Goal: Task Accomplishment & Management: Manage account settings

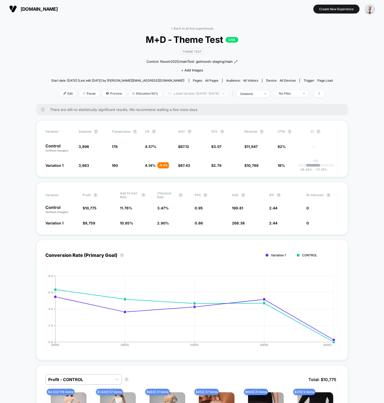
click at [191, 93] on span "Latest Version: [DATE] - [DATE]" at bounding box center [196, 93] width 64 height 7
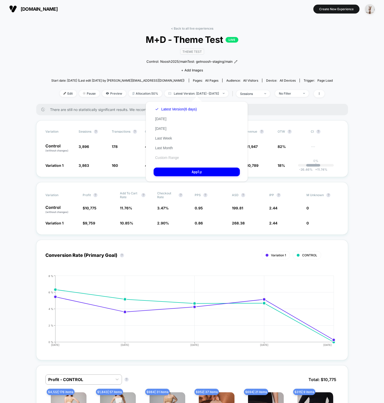
click at [164, 156] on button "Custom Range" at bounding box center [167, 157] width 27 height 5
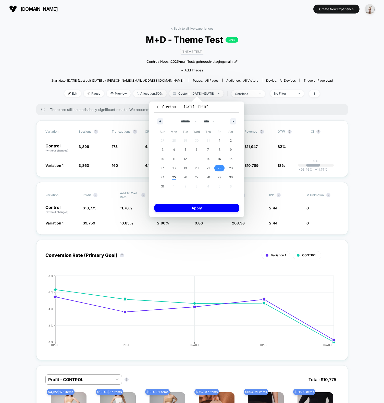
click at [219, 165] on span "22" at bounding box center [220, 167] width 4 height 9
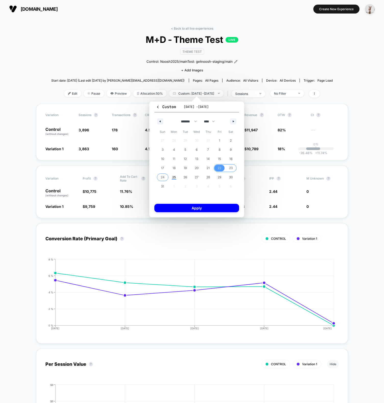
click at [164, 177] on span "24" at bounding box center [163, 177] width 4 height 9
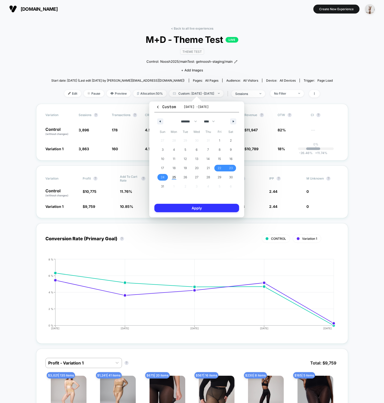
click at [186, 205] on button "Apply" at bounding box center [196, 208] width 85 height 8
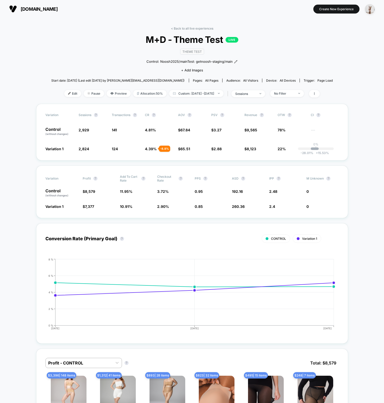
click at [82, 52] on div "< Back to all live experiences M+D - Theme Test LIVE Theme Test Control: Noosh2…" at bounding box center [192, 65] width 282 height 77
click at [98, 58] on div "< Back to all live experiences M+D - Theme Test LIVE Theme Test Control: Noosh2…" at bounding box center [192, 65] width 282 height 77
click at [188, 29] on link "< Back to all live experiences" at bounding box center [192, 29] width 42 height 4
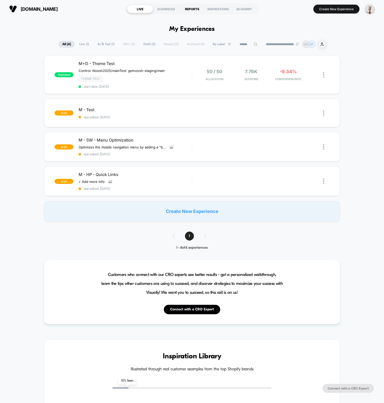
drag, startPoint x: 192, startPoint y: 8, endPoint x: 189, endPoint y: 8, distance: 2.6
click at [192, 8] on div "REPORTS" at bounding box center [192, 9] width 26 height 8
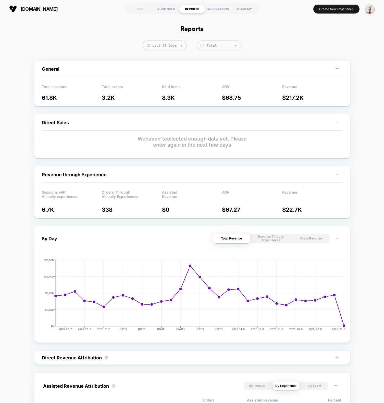
click at [94, 69] on div "General" at bounding box center [192, 71] width 300 height 11
click at [164, 45] on span "Last 30 Days" at bounding box center [165, 46] width 44 height 10
select select "*"
select select "****"
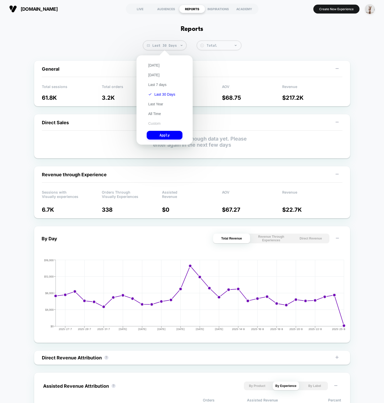
click at [155, 124] on button "Custom" at bounding box center [154, 123] width 15 height 5
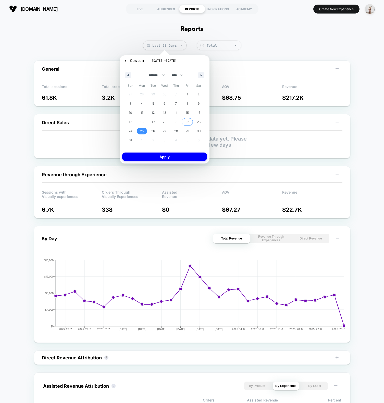
click at [184, 122] on span "22" at bounding box center [187, 122] width 11 height 7
click at [129, 131] on span "24" at bounding box center [131, 130] width 4 height 9
click at [144, 156] on button "Apply" at bounding box center [164, 157] width 85 height 8
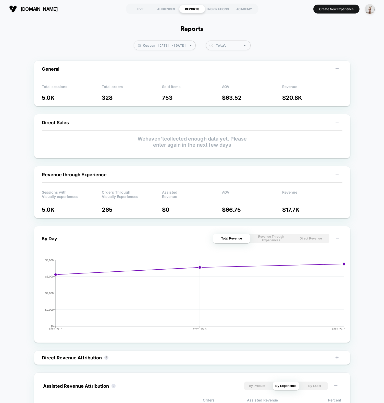
click at [115, 47] on div "Custom [DATE] - [DATE] Total Group 2 $ General Total sessions 5.0K Total orders…" at bounding box center [192, 271] width 384 height 461
drag, startPoint x: 98, startPoint y: 25, endPoint x: 121, endPoint y: 11, distance: 26.4
click at [98, 25] on div "Reports Custom [DATE] - [DATE] Total Group 2 $ General Total sessions 5.0K Tota…" at bounding box center [192, 263] width 384 height 491
drag, startPoint x: 139, startPoint y: 9, endPoint x: 155, endPoint y: 34, distance: 29.0
click at [140, 9] on div "LIVE" at bounding box center [140, 9] width 26 height 8
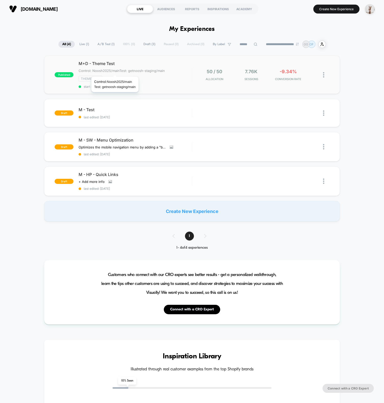
click at [157, 71] on span "Control: Noosh2025/mainTest: getnoosh-staging/main" at bounding box center [122, 71] width 86 height 4
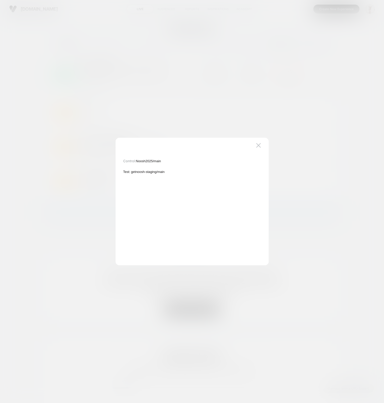
click at [131, 73] on div at bounding box center [192, 201] width 384 height 403
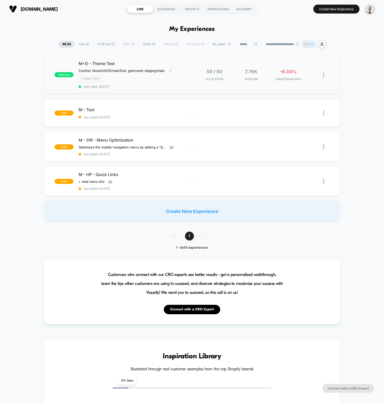
click at [181, 81] on div "Theme Test" at bounding box center [135, 79] width 113 height 6
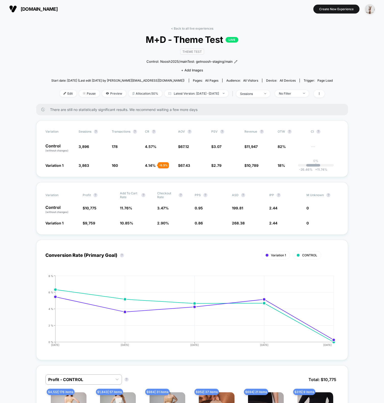
drag, startPoint x: 262, startPoint y: 92, endPoint x: 263, endPoint y: 96, distance: 4.5
click at [260, 92] on div "sessions" at bounding box center [250, 94] width 20 height 4
drag, startPoint x: 256, startPoint y: 122, endPoint x: 258, endPoint y: 130, distance: 8.4
click at [256, 122] on span "Sessions with impressions" at bounding box center [258, 123] width 43 height 4
click at [261, 144] on button "Save" at bounding box center [259, 147] width 60 height 8
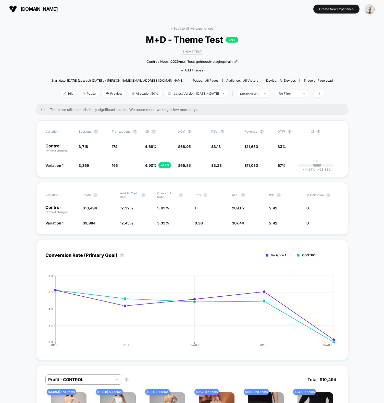
click at [75, 54] on div "< Back to all live experiences M+D - Theme Test LIVE Theme Test Control: Noosh2…" at bounding box center [192, 65] width 282 height 77
click at [207, 95] on span "Latest Version: [DATE] - [DATE]" at bounding box center [196, 93] width 64 height 7
select select "*"
select select "****"
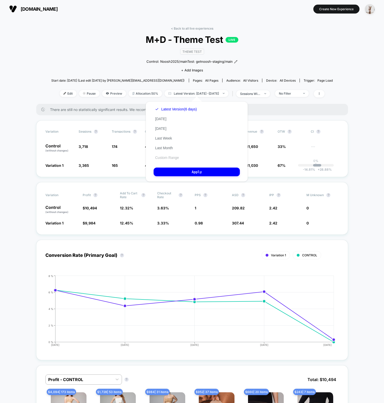
click at [170, 158] on button "Custom Range" at bounding box center [167, 157] width 27 height 5
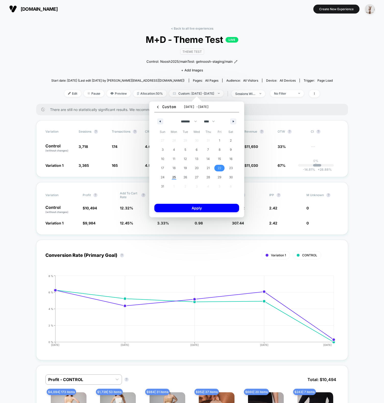
click at [220, 170] on span "22" at bounding box center [220, 167] width 4 height 9
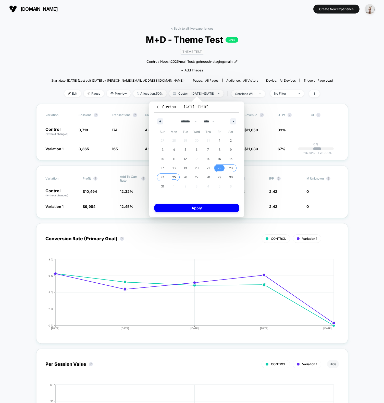
click at [172, 177] on span "25" at bounding box center [173, 177] width 11 height 7
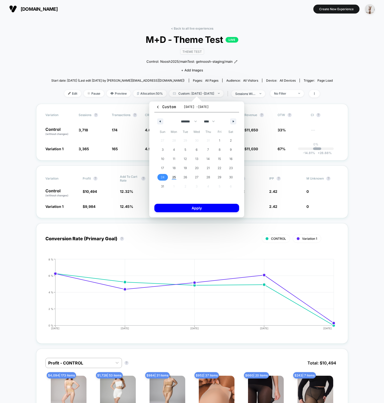
click at [165, 176] on span "24" at bounding box center [162, 177] width 11 height 7
click at [216, 167] on span "22" at bounding box center [219, 168] width 11 height 7
click at [208, 208] on button "Apply" at bounding box center [196, 208] width 85 height 8
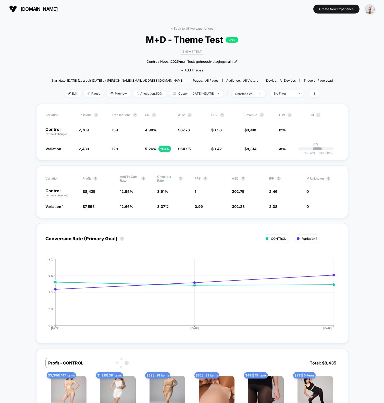
click at [82, 39] on span "M+D - Theme Test LIVE" at bounding box center [191, 39] width 253 height 11
click at [256, 93] on div "sessions with impression" at bounding box center [245, 94] width 20 height 4
click at [238, 114] on span "Sessions" at bounding box center [240, 112] width 15 height 4
click at [249, 149] on button "Save" at bounding box center [255, 147] width 60 height 8
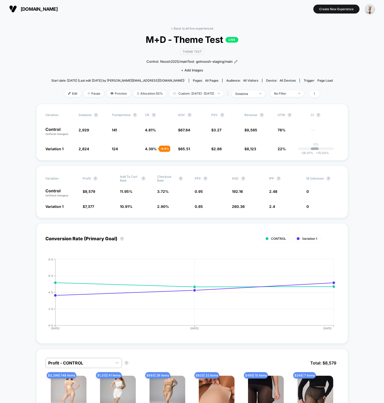
click at [68, 55] on div "< Back to all live experiences M+D - Theme Test LIVE Theme Test Control: Noosh2…" at bounding box center [192, 65] width 282 height 77
click at [57, 57] on div "< Back to all live experiences M+D - Theme Test LIVE Theme Test Control: Noosh2…" at bounding box center [192, 65] width 282 height 77
drag, startPoint x: 68, startPoint y: 38, endPoint x: 146, endPoint y: 36, distance: 77.5
click at [69, 38] on span "M+D - Theme Test LIVE" at bounding box center [191, 39] width 253 height 11
click at [197, 27] on link "< Back to all live experiences" at bounding box center [192, 29] width 42 height 4
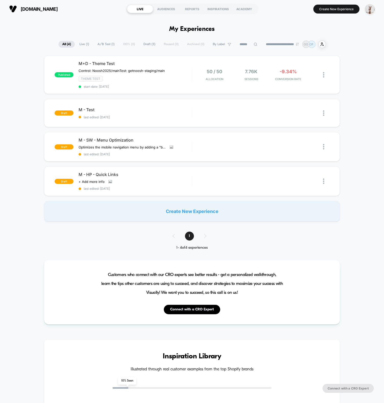
click at [21, 82] on div "published M+D - Theme Test Control: Noosh2025/main Test: getnoosh-staging/main …" at bounding box center [192, 139] width 384 height 166
click at [83, 15] on div "[DOMAIN_NAME] LIVE AUDIENCES REPORTS INSPIRATIONS ACADEMY Create New Experience" at bounding box center [192, 9] width 384 height 18
